Goal: Task Accomplishment & Management: Use online tool/utility

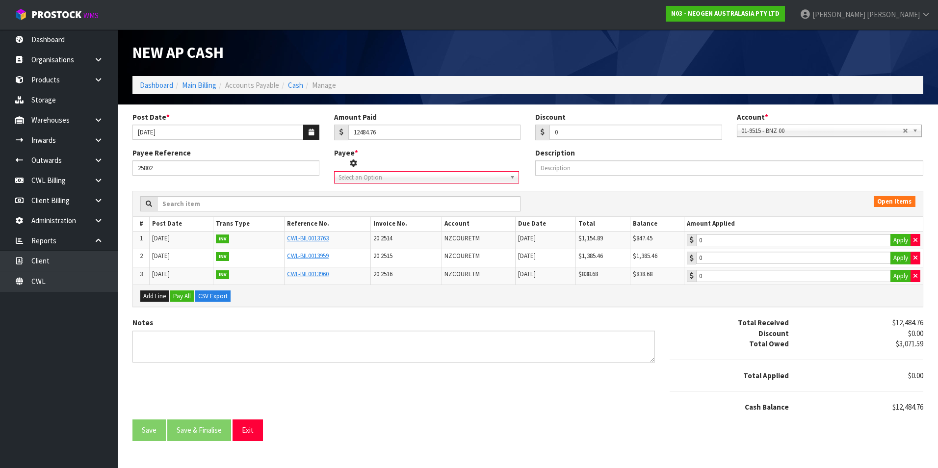
click at [375, 178] on span "Select an Option" at bounding box center [419, 178] width 161 height 12
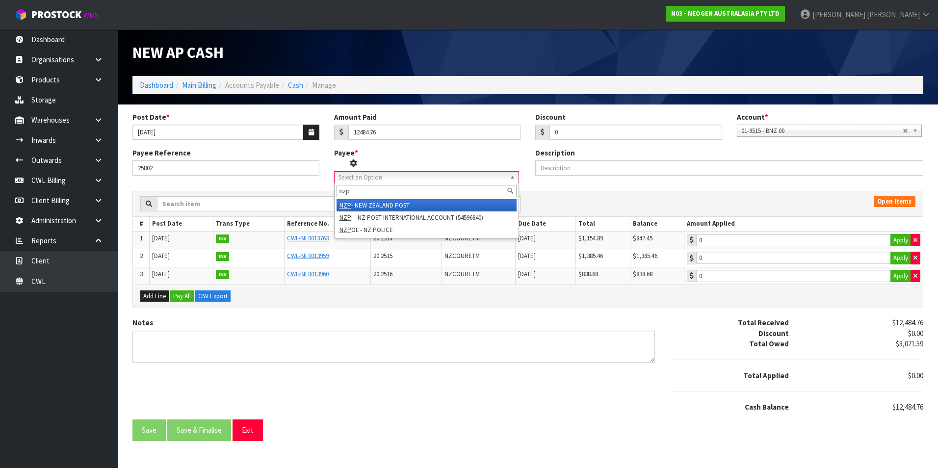
type input "nzp"
click at [396, 207] on li "NZP - NEW ZEALAND POST" at bounding box center [427, 205] width 180 height 12
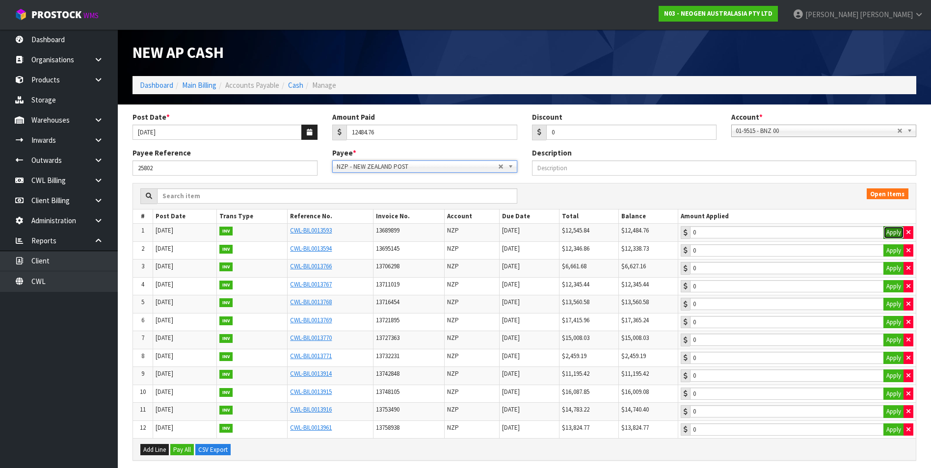
click at [893, 233] on button "Apply" at bounding box center [893, 232] width 21 height 13
type input "12484.76"
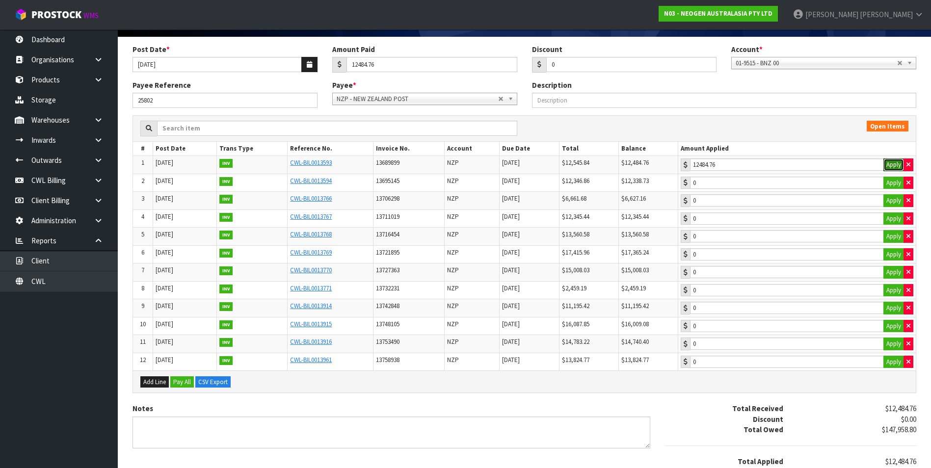
scroll to position [134, 0]
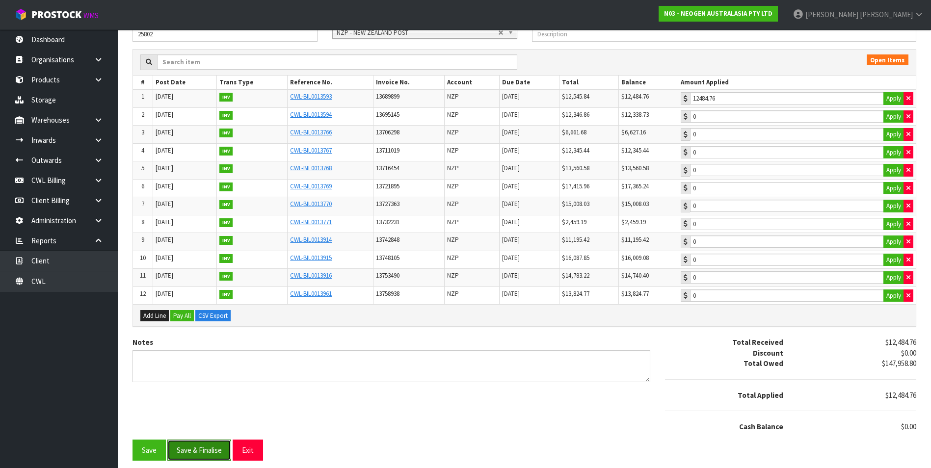
click at [216, 450] on button "Save & Finalise" at bounding box center [199, 450] width 64 height 21
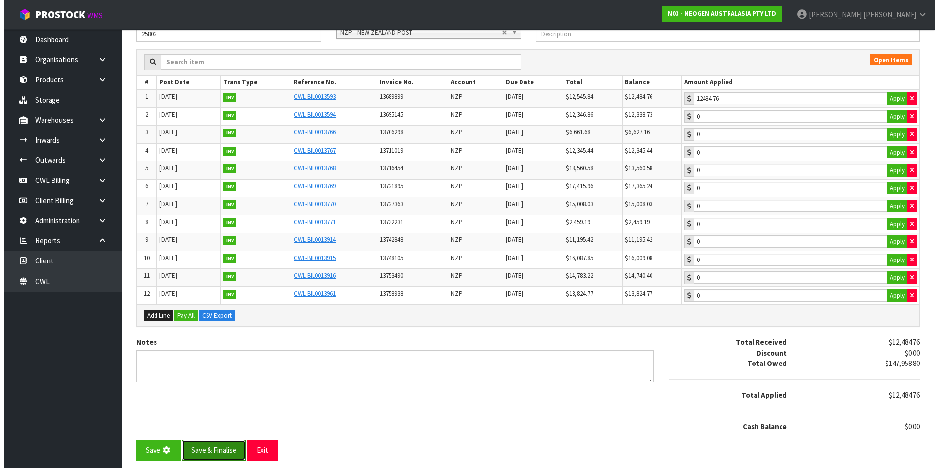
scroll to position [0, 0]
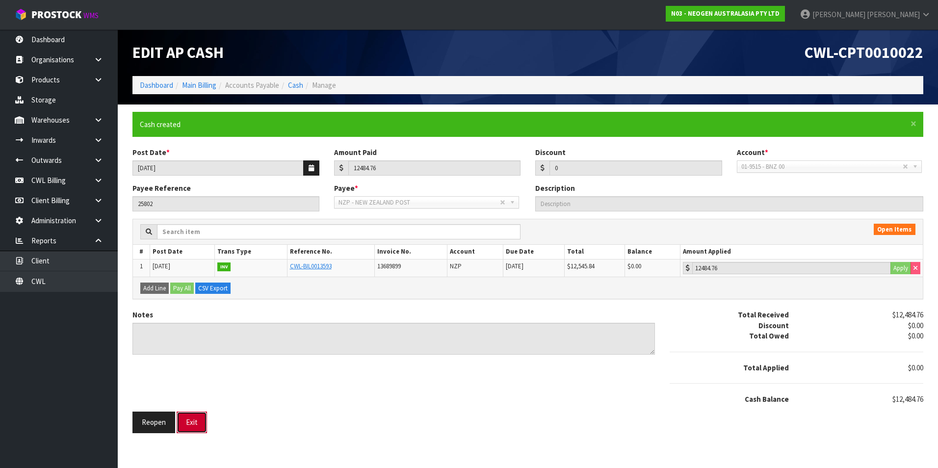
click at [191, 422] on button "Exit" at bounding box center [192, 422] width 30 height 21
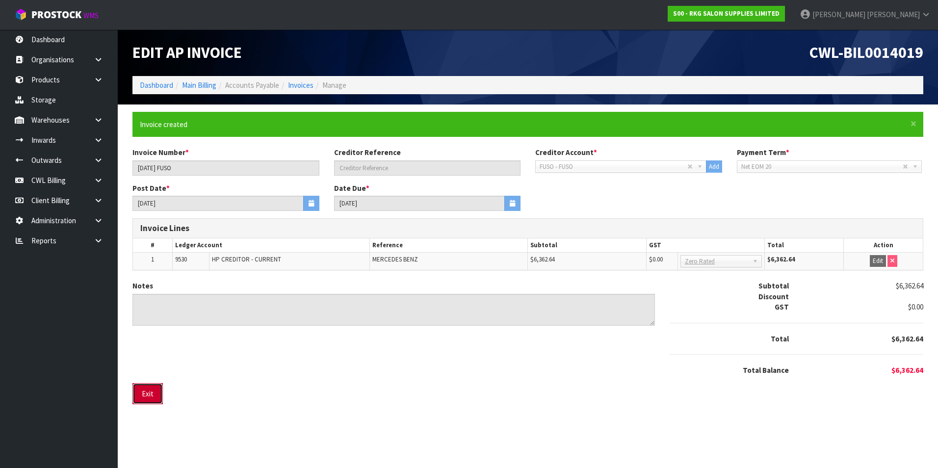
click at [153, 396] on button "Exit" at bounding box center [148, 393] width 30 height 21
